Goal: Transaction & Acquisition: Purchase product/service

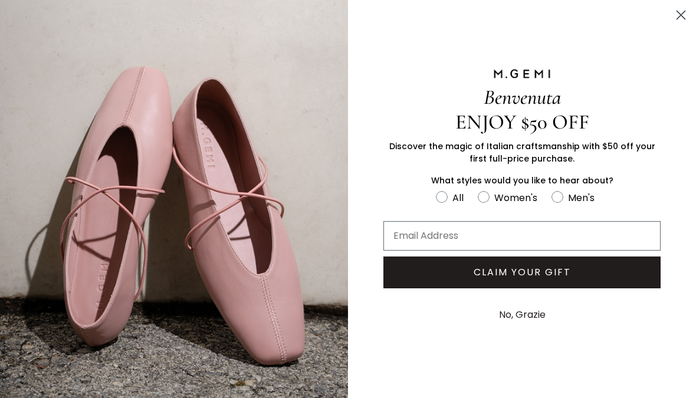
click at [678, 19] on circle "Close dialog" at bounding box center [680, 14] width 19 height 19
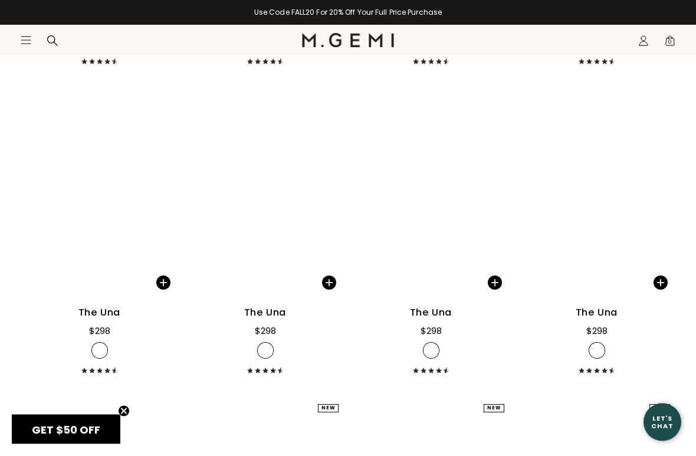
scroll to position [4456, 0]
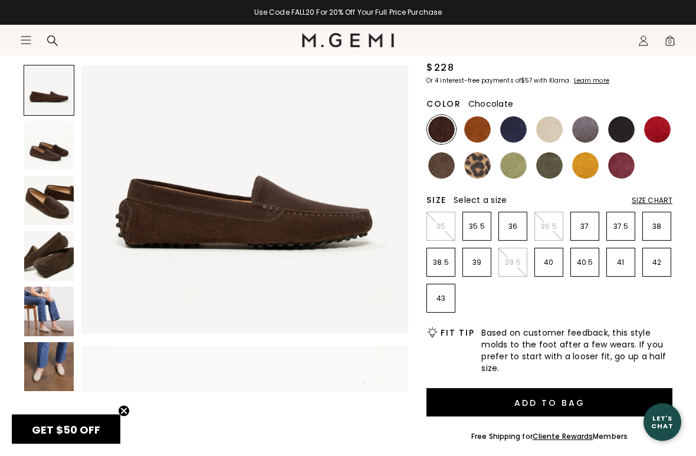
scroll to position [132, 0]
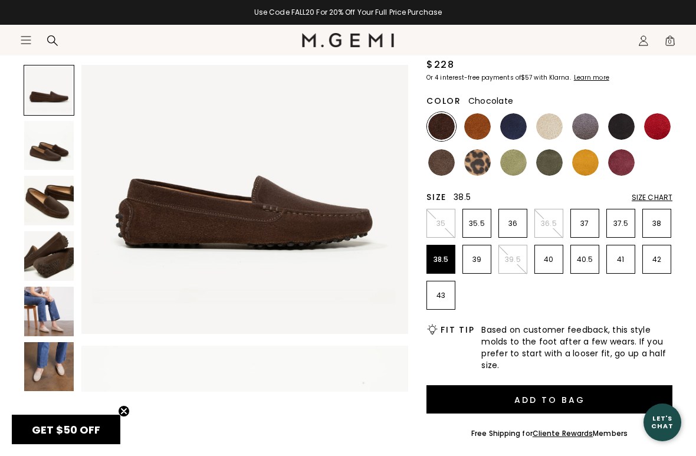
click at [434, 267] on li "38.5" at bounding box center [441, 259] width 29 height 29
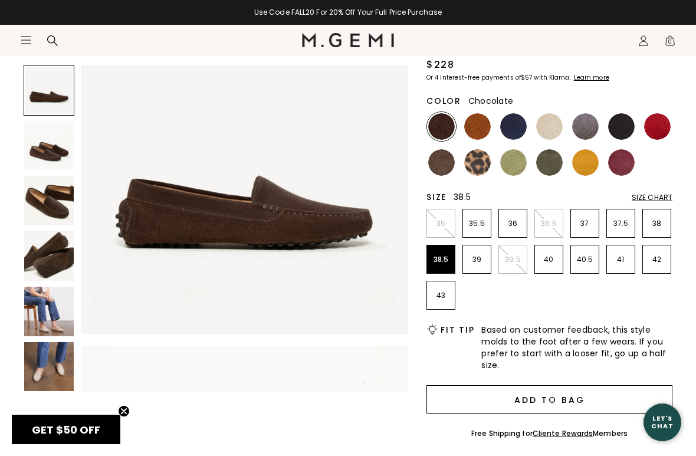
click at [464, 396] on button "Add to Bag" at bounding box center [550, 399] width 246 height 28
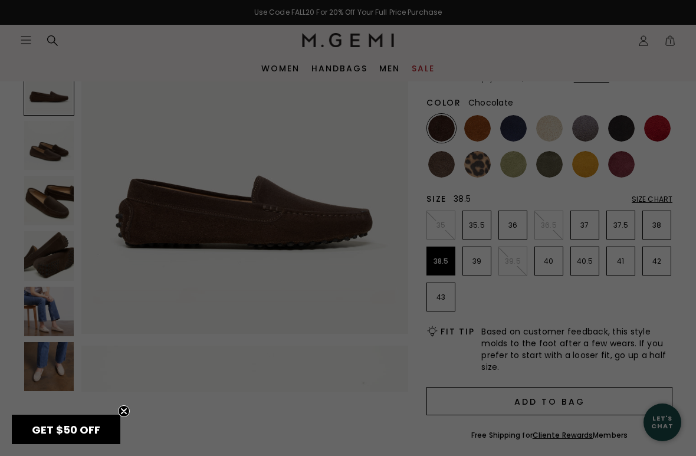
scroll to position [0, 0]
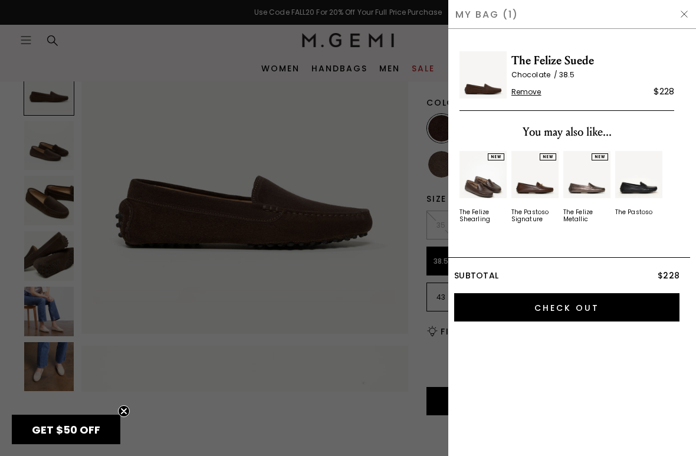
click at [41, 198] on div at bounding box center [348, 228] width 696 height 456
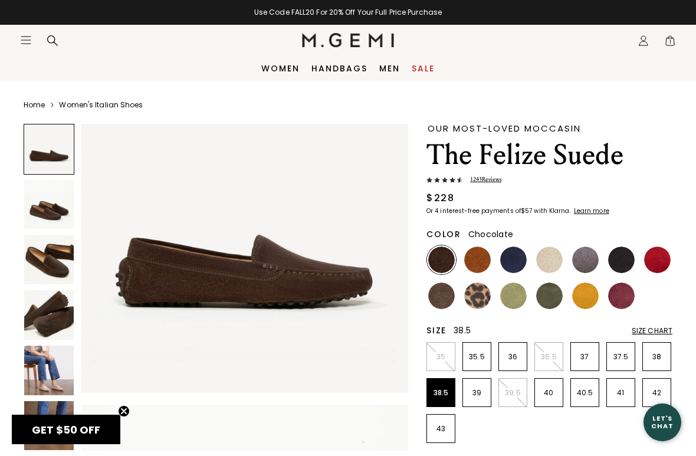
scroll to position [132, 0]
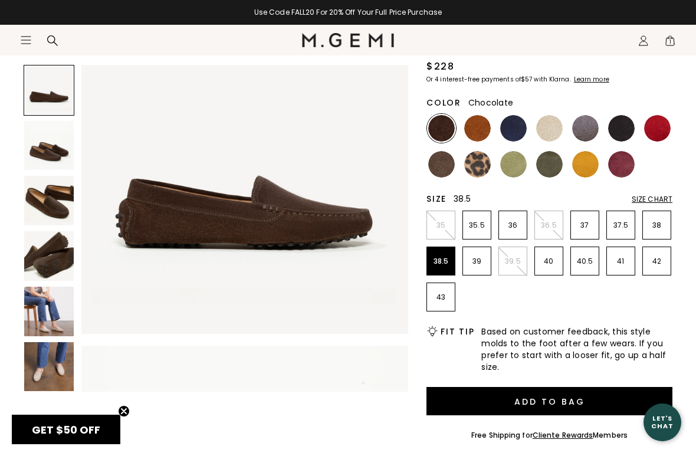
click at [45, 317] on img at bounding box center [49, 312] width 50 height 50
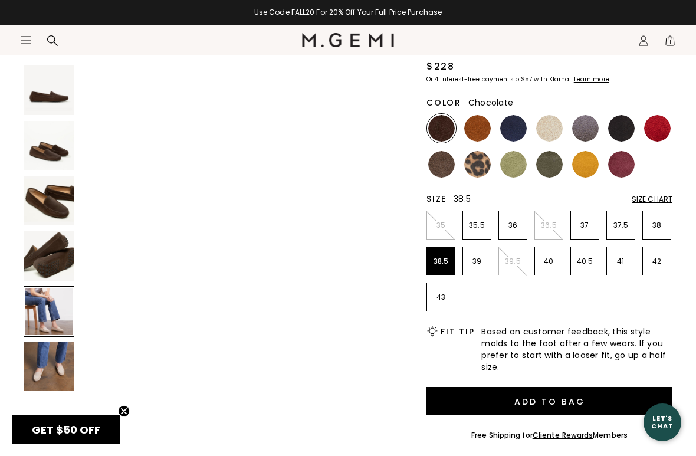
scroll to position [1355, 0]
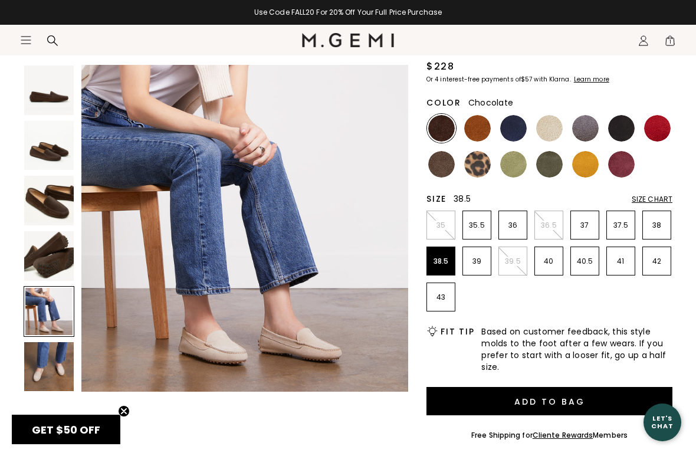
click at [550, 127] on img at bounding box center [549, 128] width 27 height 27
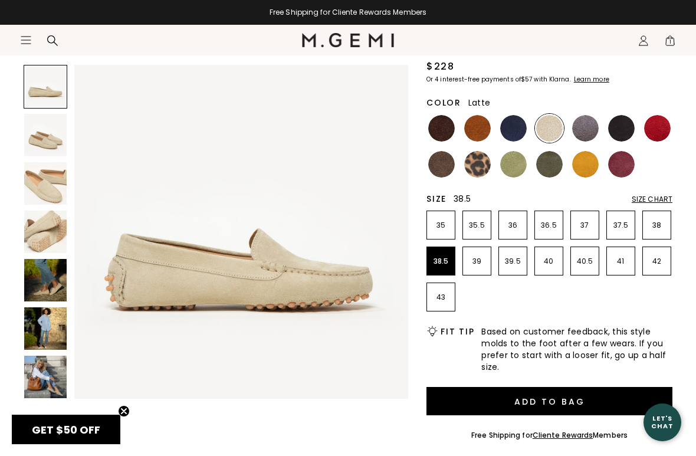
click at [37, 285] on img at bounding box center [45, 280] width 42 height 42
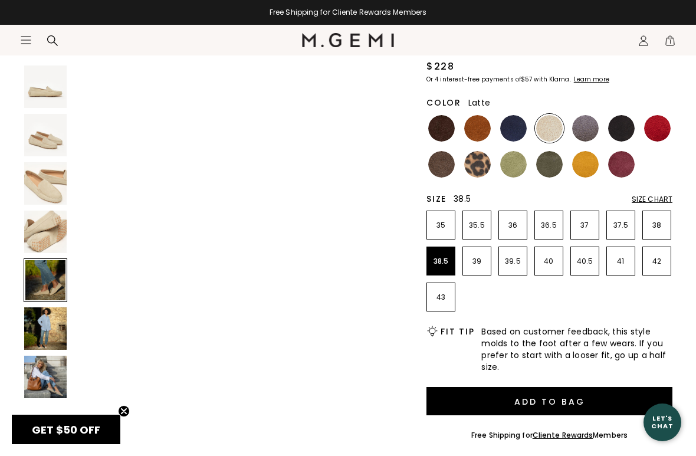
scroll to position [1383, 0]
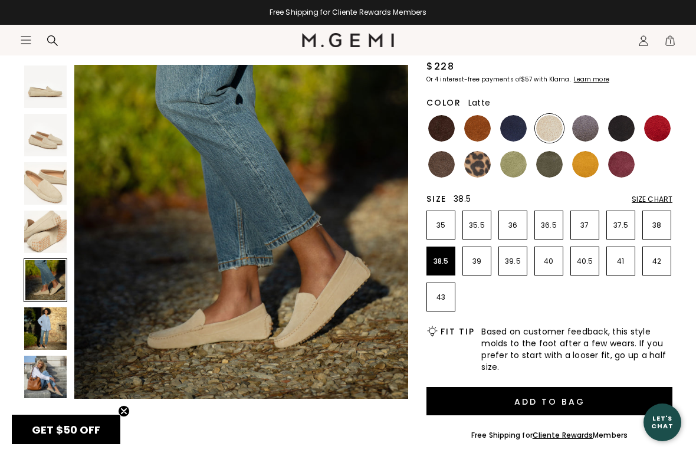
click at [583, 127] on img at bounding box center [585, 128] width 27 height 27
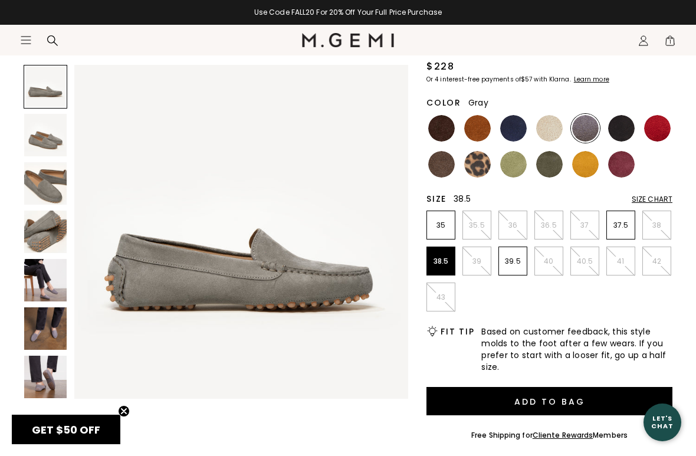
click at [443, 132] on img at bounding box center [441, 128] width 27 height 27
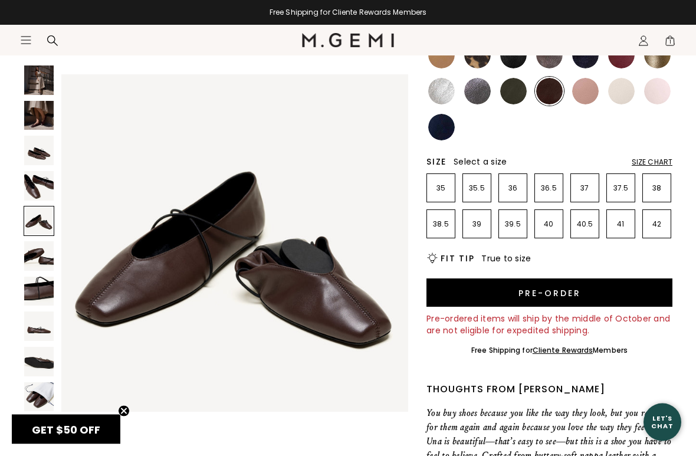
scroll to position [188, 0]
click at [654, 187] on p "38" at bounding box center [657, 187] width 28 height 9
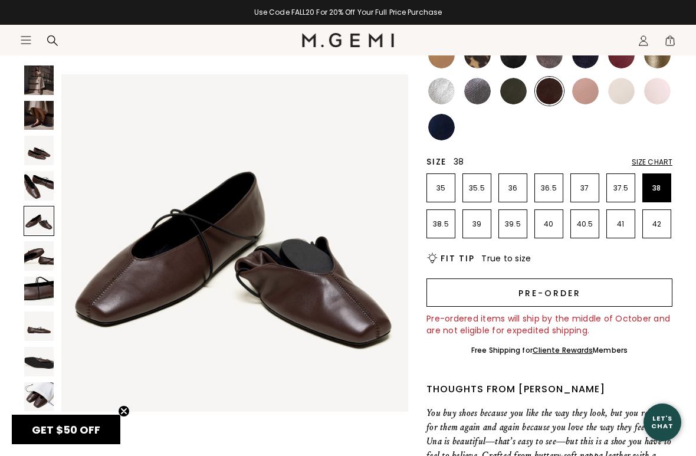
click at [639, 292] on button "Pre-order" at bounding box center [550, 292] width 246 height 28
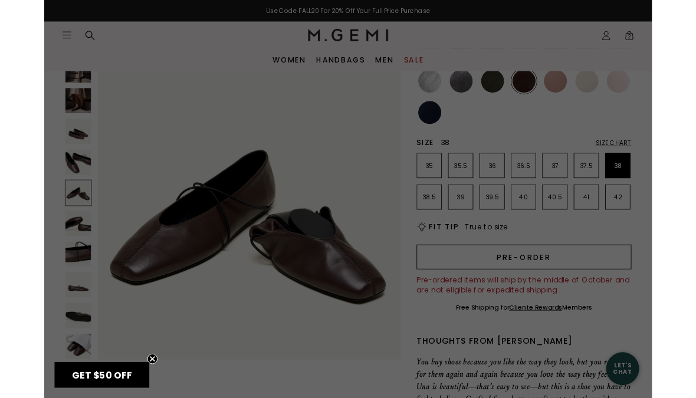
scroll to position [0, 0]
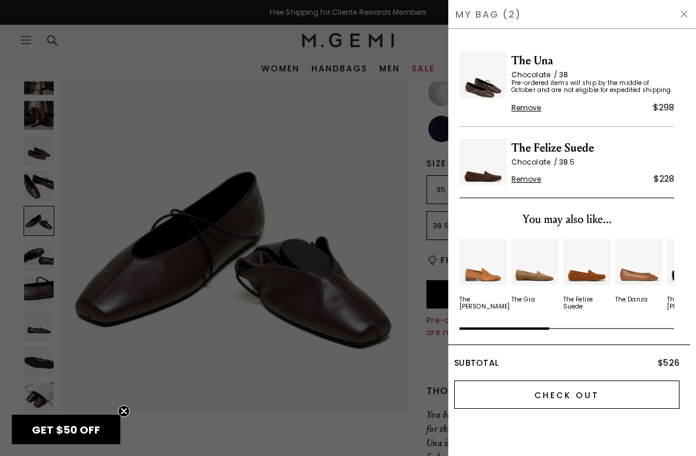
click at [644, 397] on input "Check Out" at bounding box center [566, 395] width 225 height 28
